Goal: Information Seeking & Learning: Learn about a topic

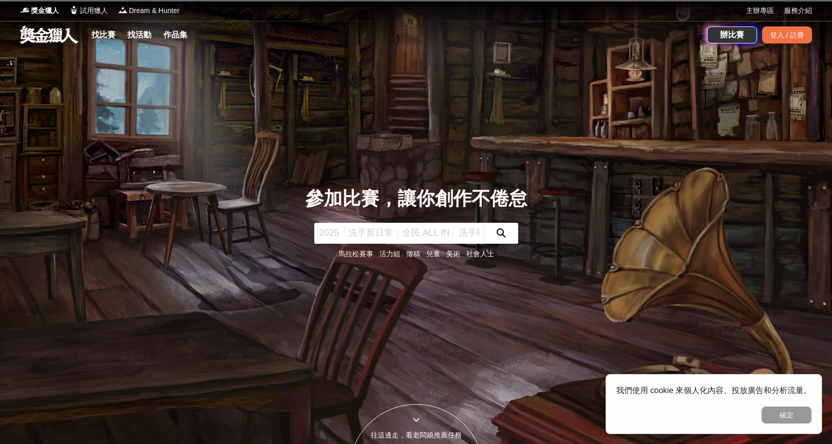
click at [55, 36] on link at bounding box center [49, 34] width 60 height 19
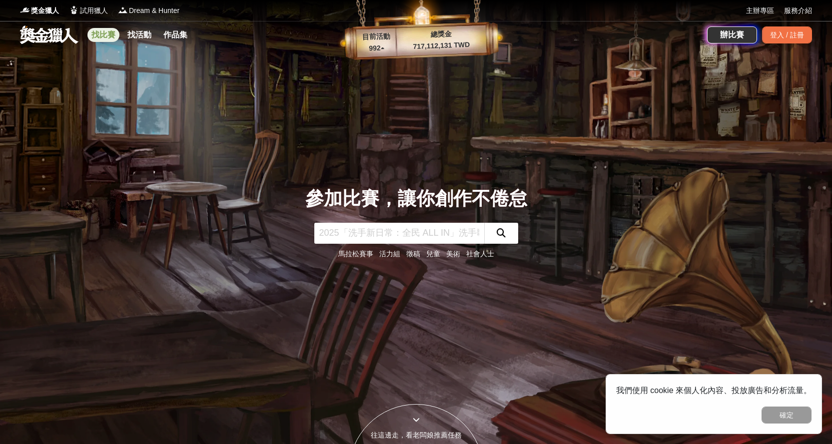
click at [107, 34] on link "找比賽" at bounding box center [103, 35] width 32 height 14
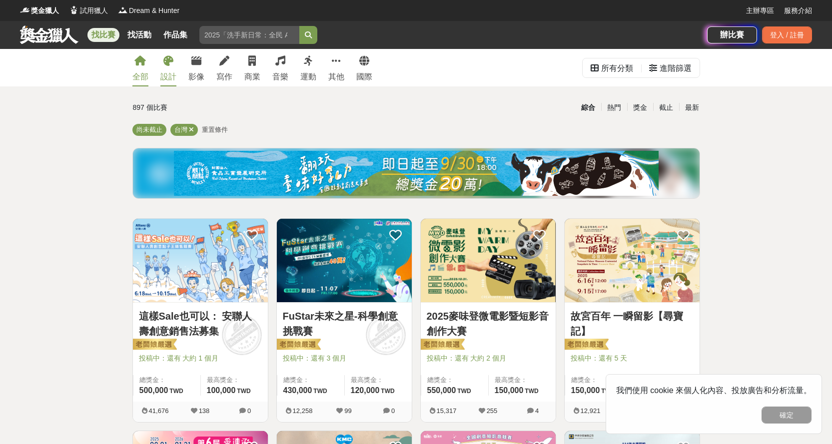
click at [173, 65] on icon at bounding box center [168, 61] width 10 height 10
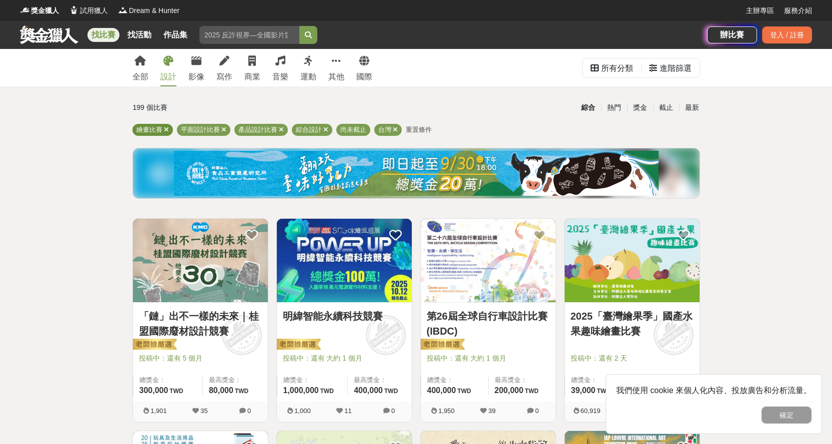
click at [148, 132] on span "繪畫比賽" at bounding box center [149, 129] width 26 height 7
click at [160, 130] on span "繪畫比賽" at bounding box center [149, 129] width 26 height 7
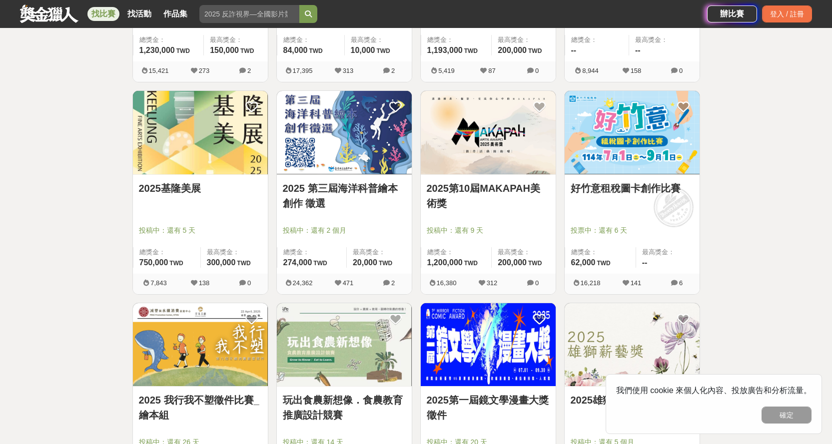
scroll to position [767, 0]
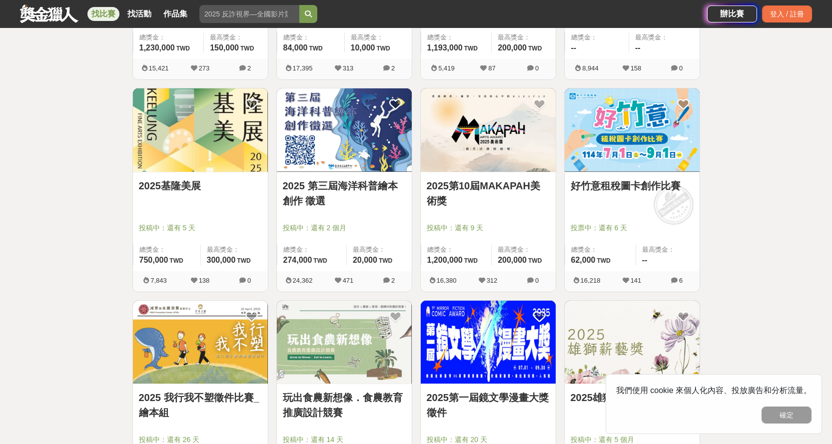
click at [197, 193] on link "2025基隆美展" at bounding box center [200, 185] width 123 height 15
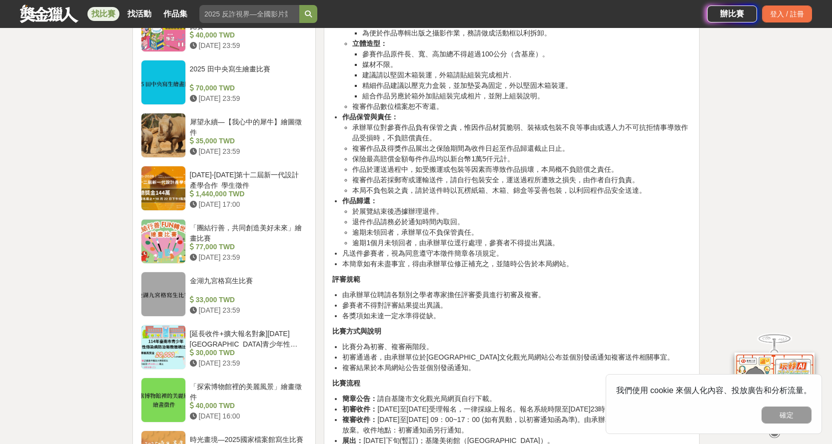
scroll to position [1060, 0]
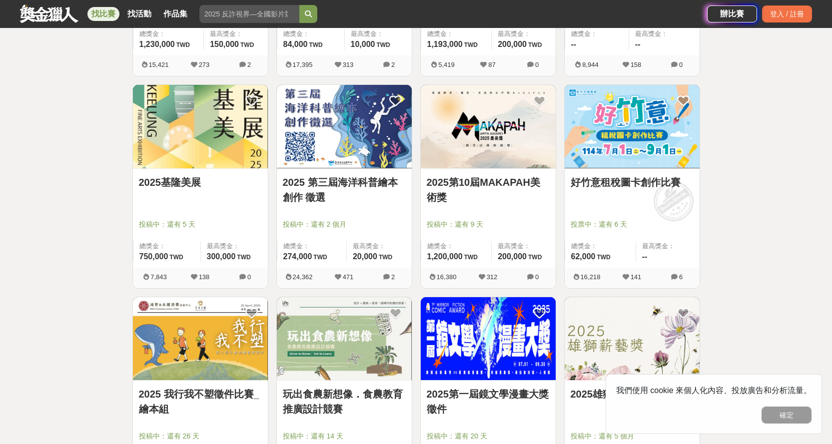
scroll to position [767, 0]
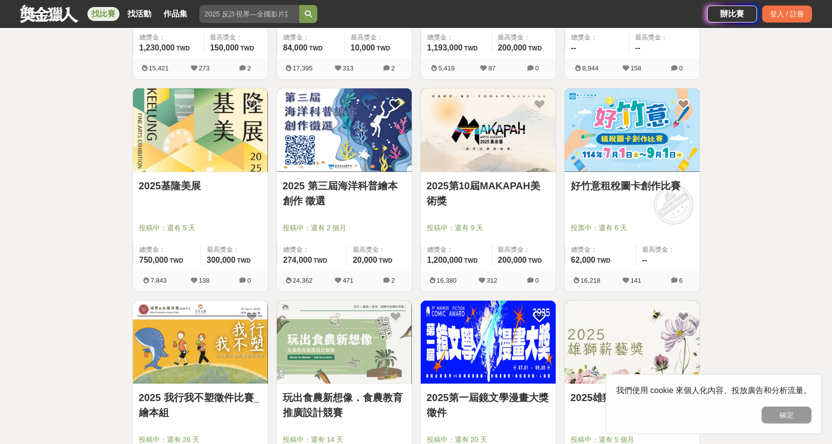
click at [478, 206] on link "2025第10屆MAKAPAH美術獎" at bounding box center [488, 193] width 123 height 30
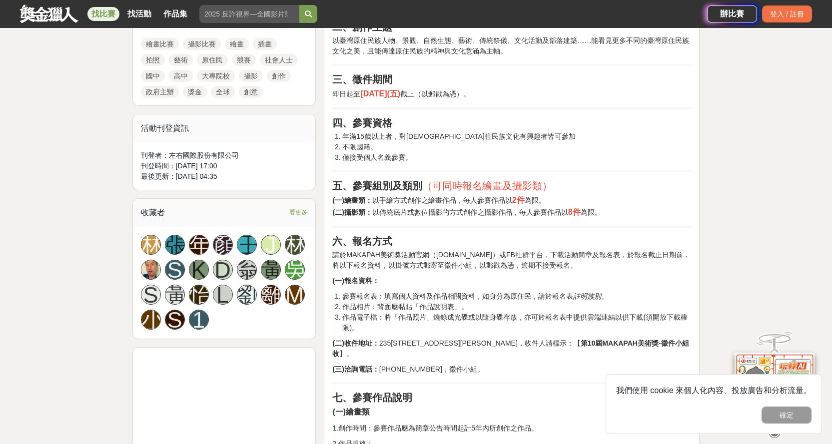
scroll to position [348, 0]
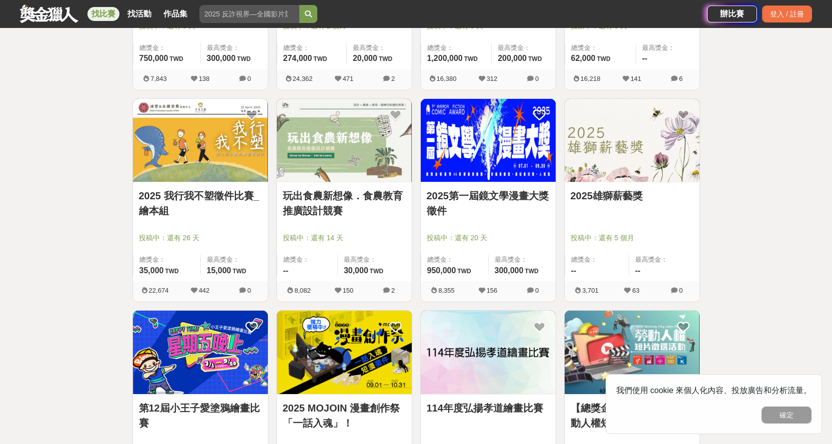
scroll to position [996, 0]
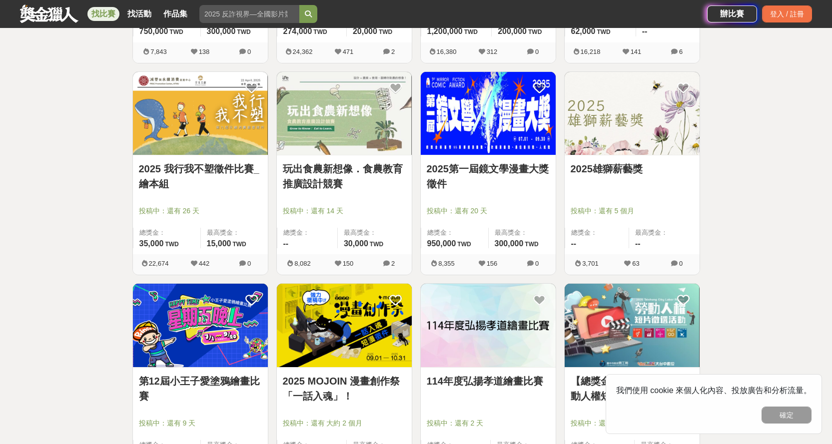
click at [629, 176] on link "2025雄獅薪藝獎" at bounding box center [632, 168] width 123 height 15
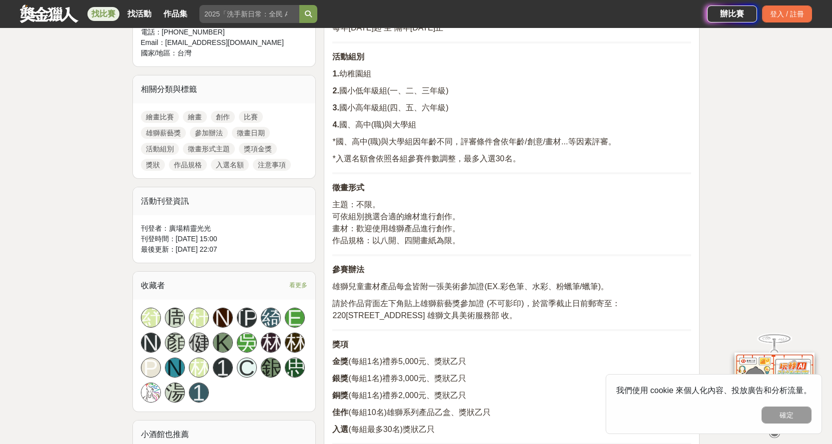
scroll to position [457, 0]
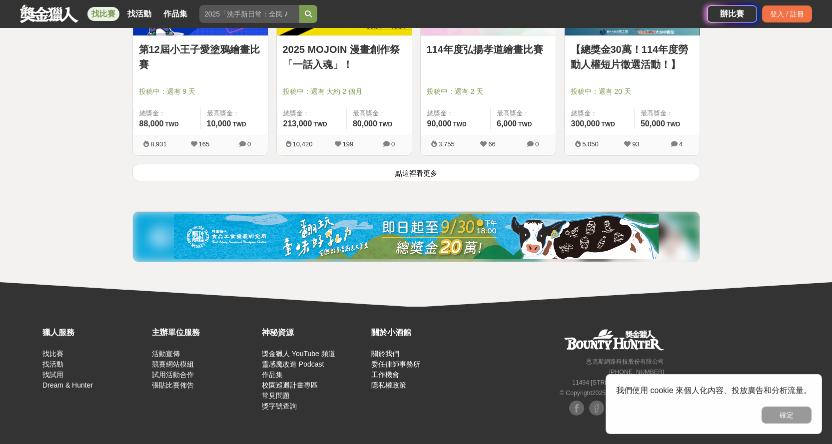
scroll to position [1326, 0]
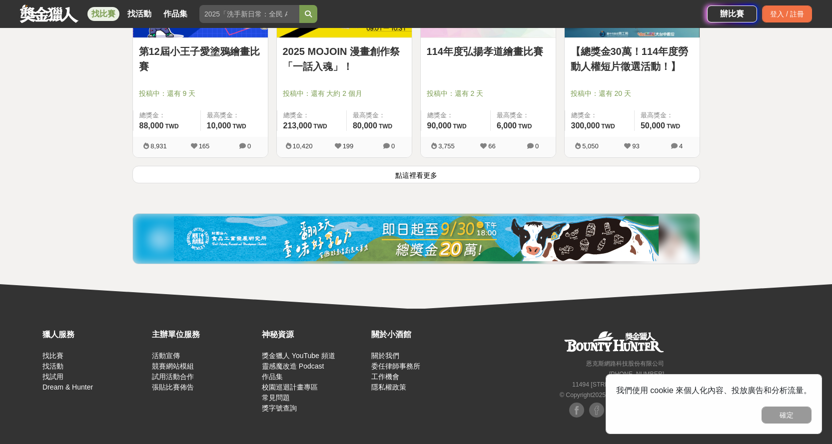
click at [408, 183] on button "點這裡看更多" at bounding box center [416, 174] width 568 height 17
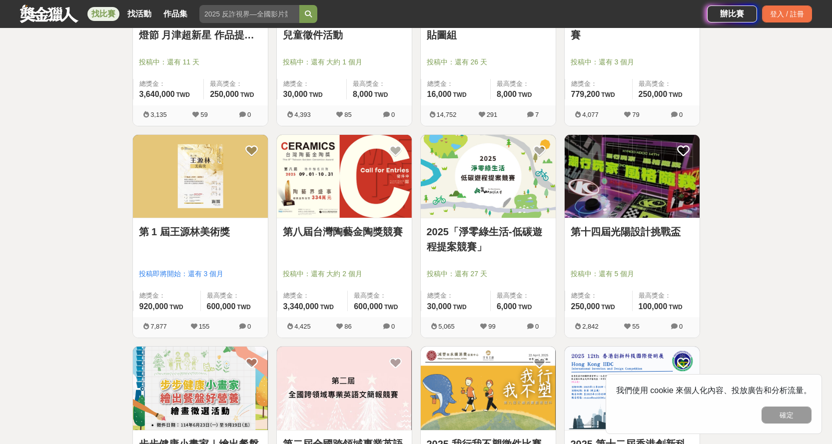
scroll to position [2008, 0]
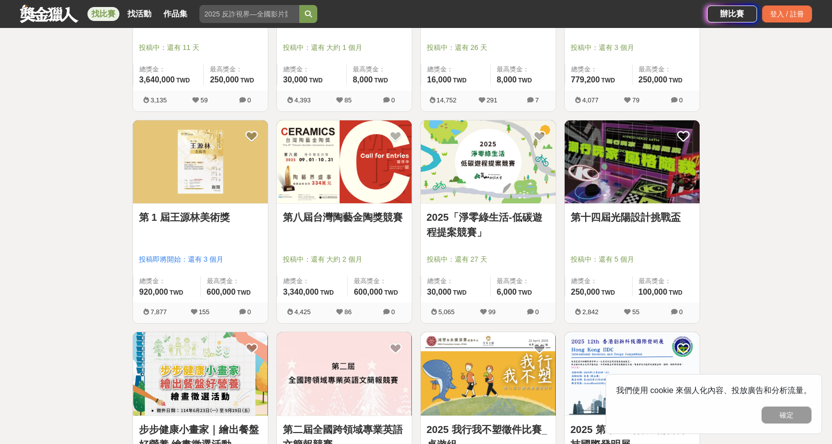
click at [206, 188] on img at bounding box center [200, 161] width 135 height 83
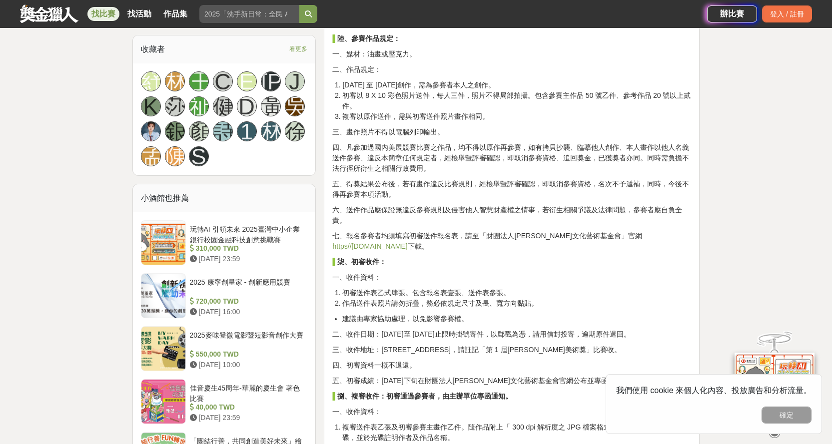
scroll to position [617, 0]
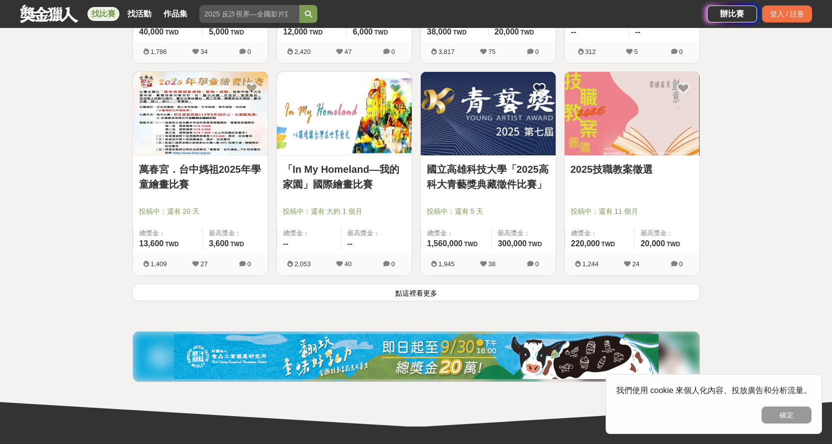
scroll to position [2492, 0]
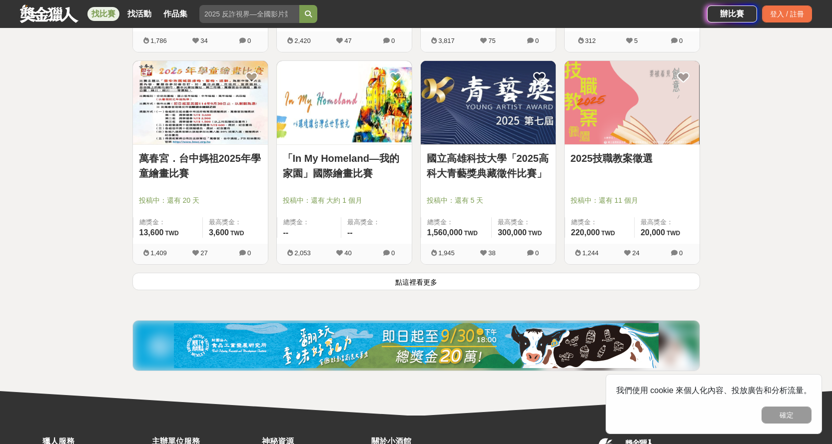
click at [407, 290] on button "點這裡看更多" at bounding box center [416, 281] width 568 height 17
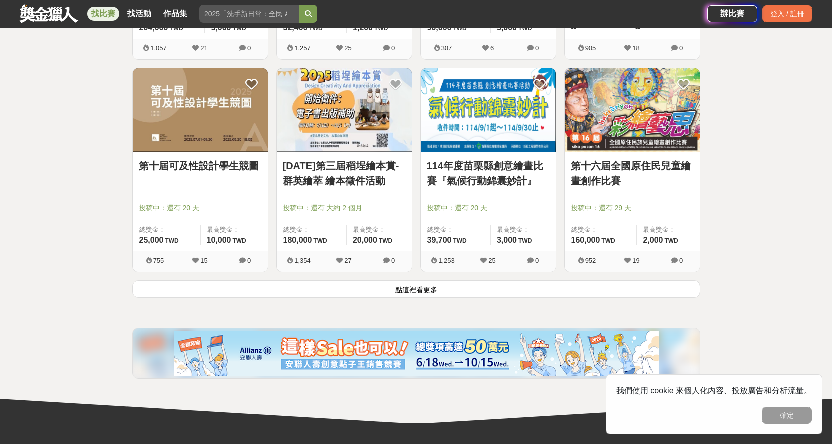
scroll to position [3924, 0]
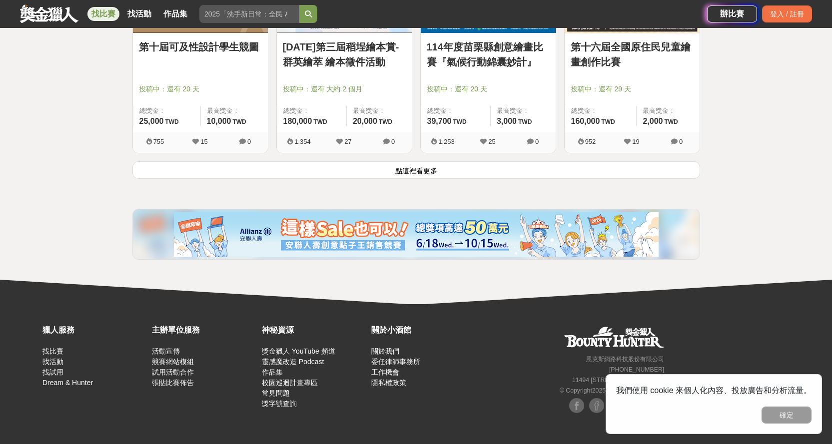
click at [418, 168] on button "點這裡看更多" at bounding box center [416, 169] width 568 height 17
